Goal: Task Accomplishment & Management: Manage account settings

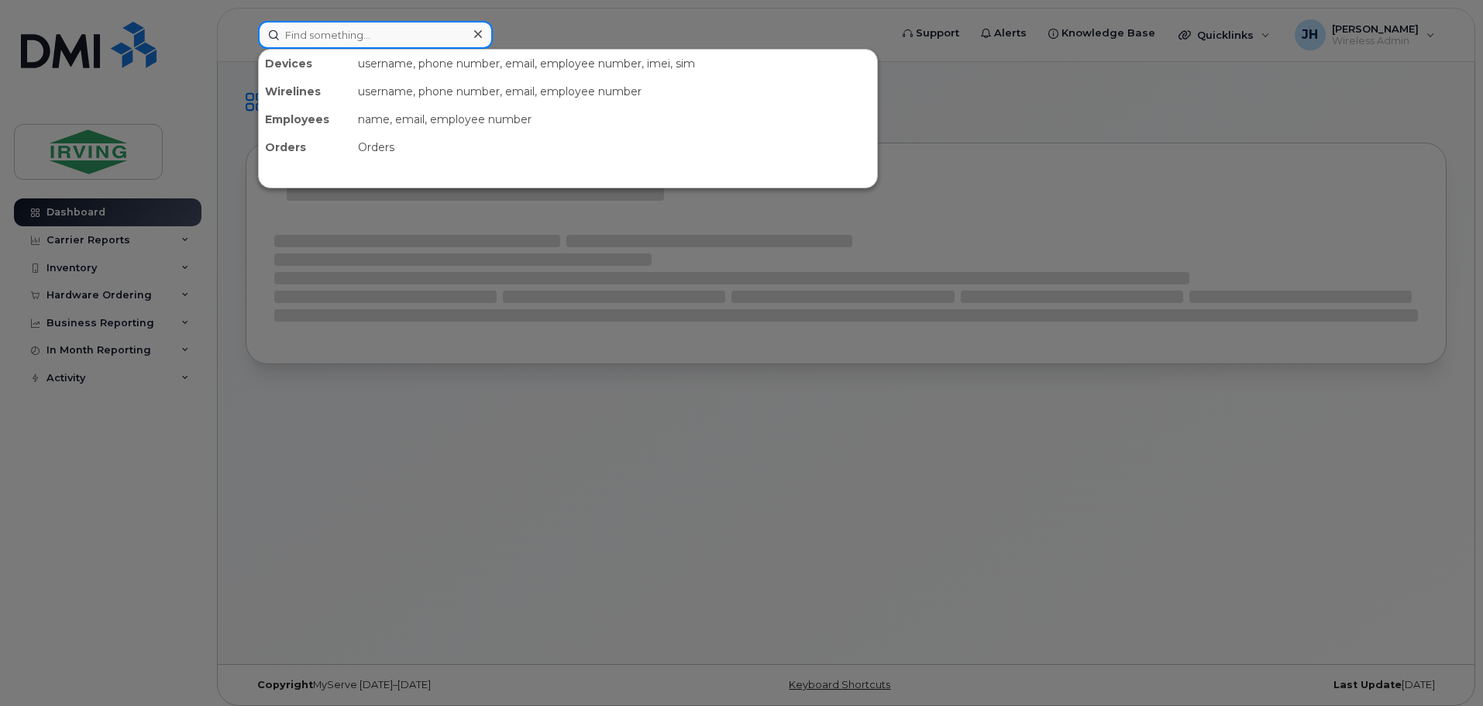
click at [312, 37] on input at bounding box center [375, 35] width 235 height 28
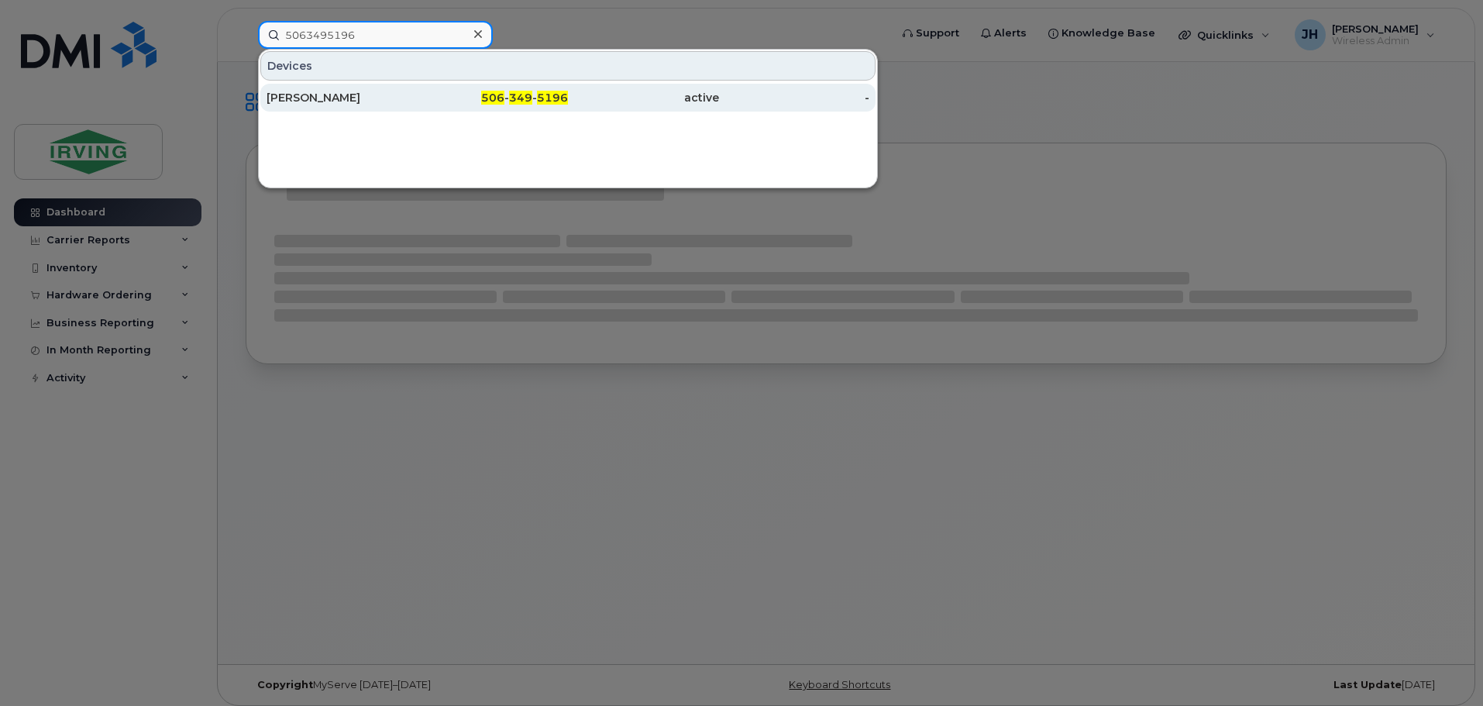
type input "5063495196"
click at [358, 87] on div "[PERSON_NAME]" at bounding box center [342, 98] width 151 height 28
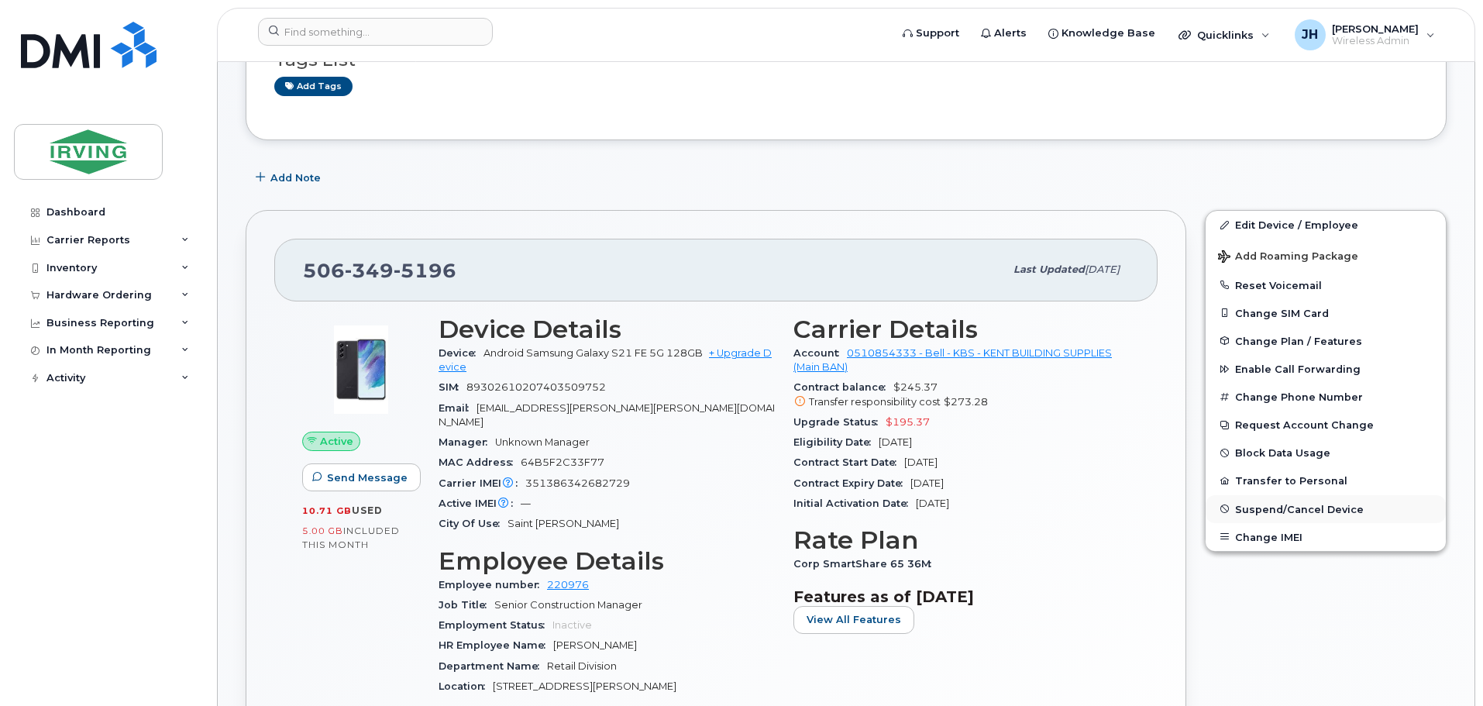
scroll to position [155, 0]
click at [1276, 508] on span "Suspend/Cancel Device" at bounding box center [1299, 507] width 129 height 12
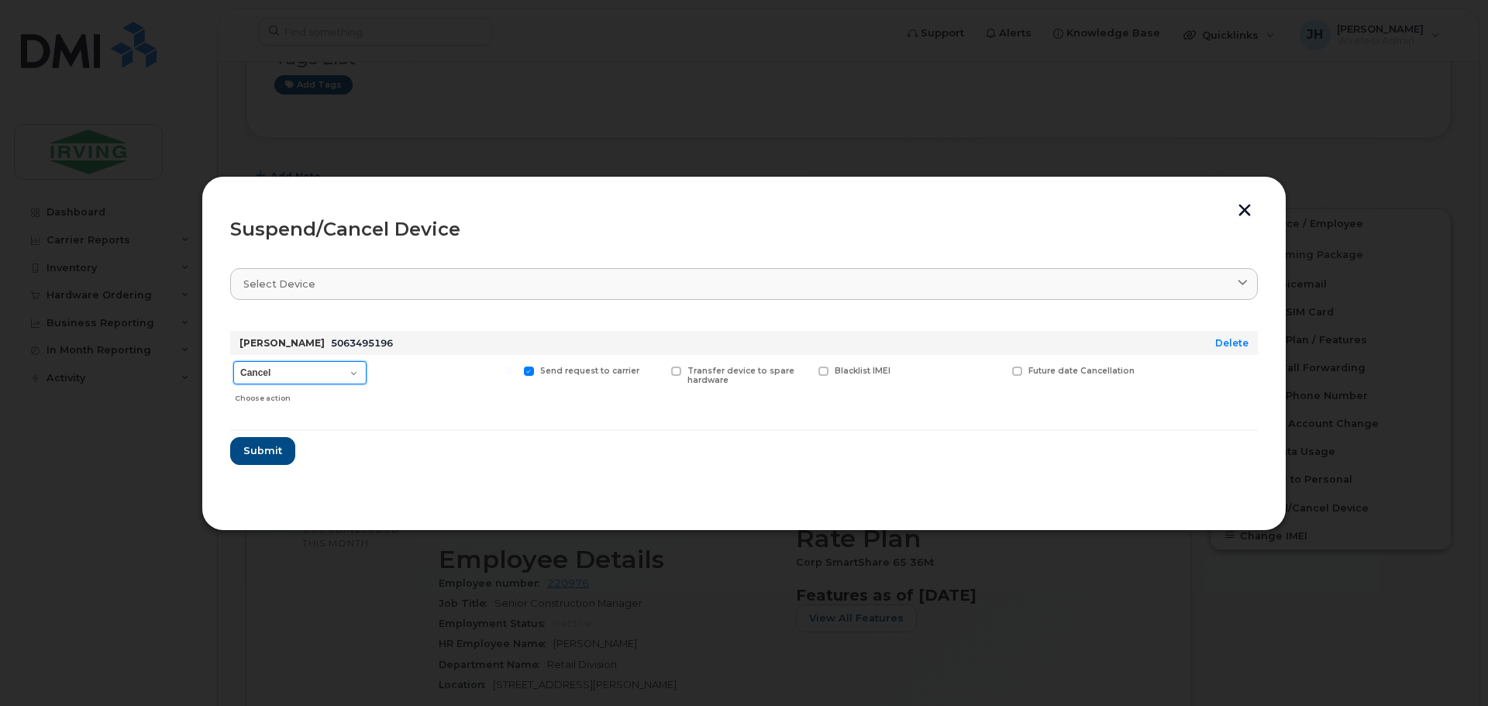
click at [355, 370] on select "Cancel Suspend - Extend Suspension Suspend - Reduced Rate Suspend - Full Rate S…" at bounding box center [299, 372] width 133 height 23
select select "[object Object]"
click at [233, 361] on select "Cancel Suspend - Extend Suspension Suspend - Reduced Rate Suspend - Full Rate S…" at bounding box center [299, 372] width 133 height 23
click at [269, 447] on span "Submit" at bounding box center [262, 450] width 39 height 15
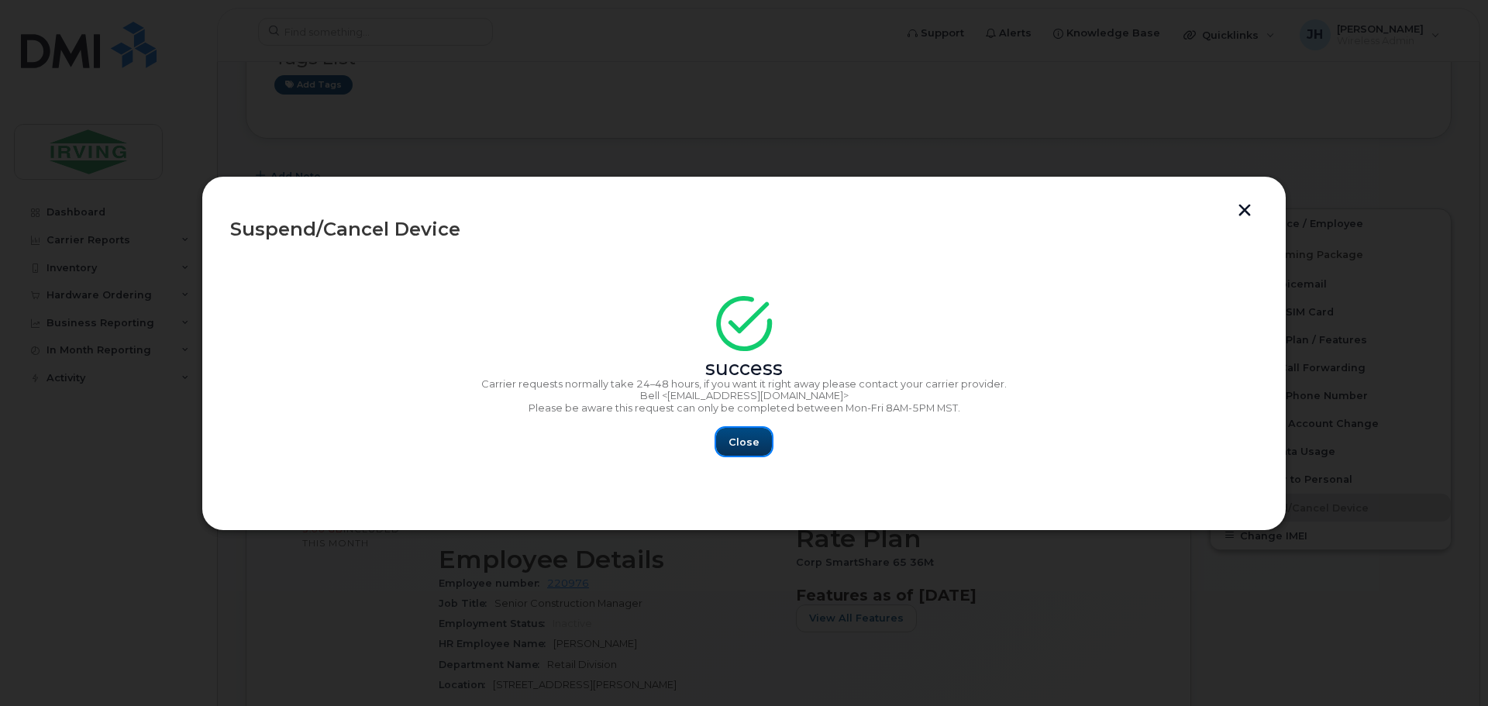
click at [744, 445] on span "Close" at bounding box center [743, 442] width 31 height 15
